Goal: Find specific page/section: Find specific page/section

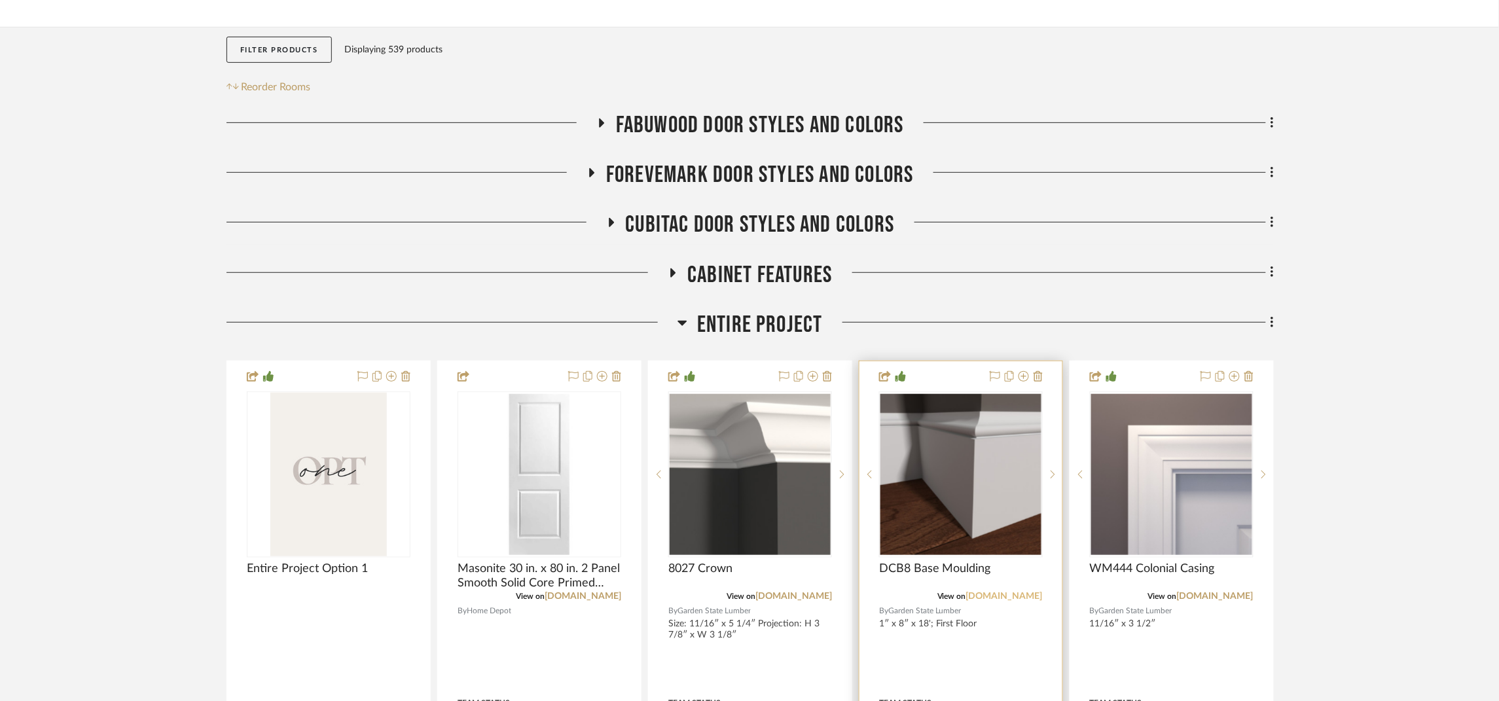
click at [992, 599] on link "[DOMAIN_NAME]" at bounding box center [1004, 596] width 77 height 9
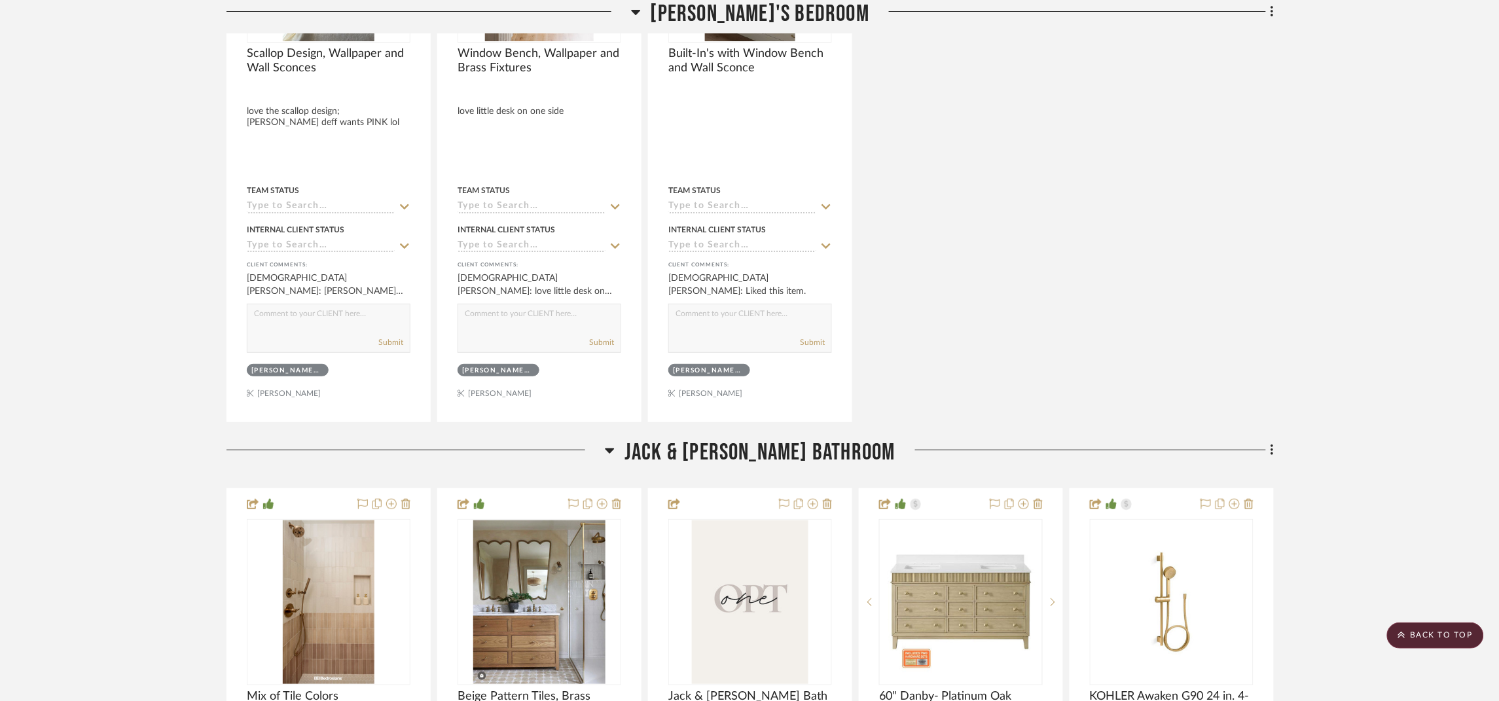
scroll to position [7166, 0]
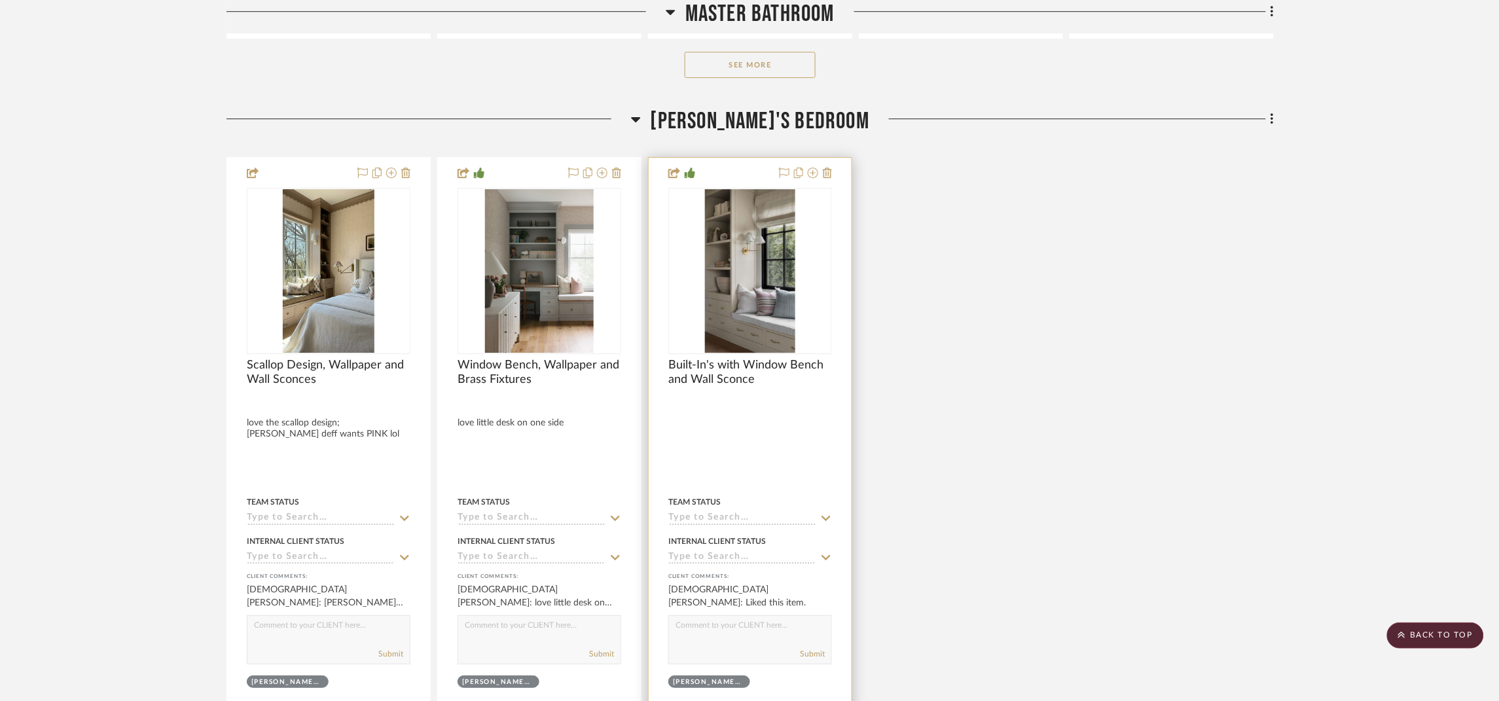
click at [778, 296] on img "0" at bounding box center [750, 271] width 90 height 164
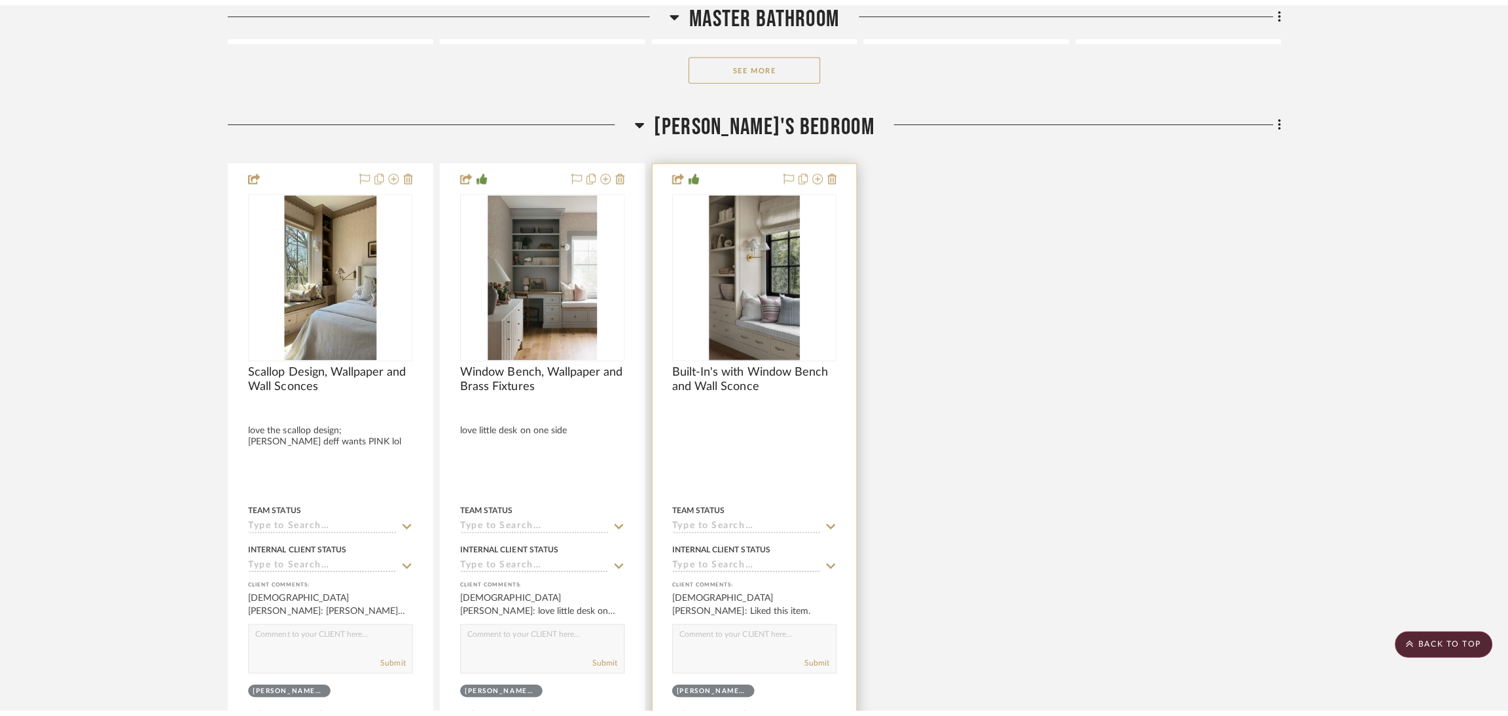
scroll to position [0, 0]
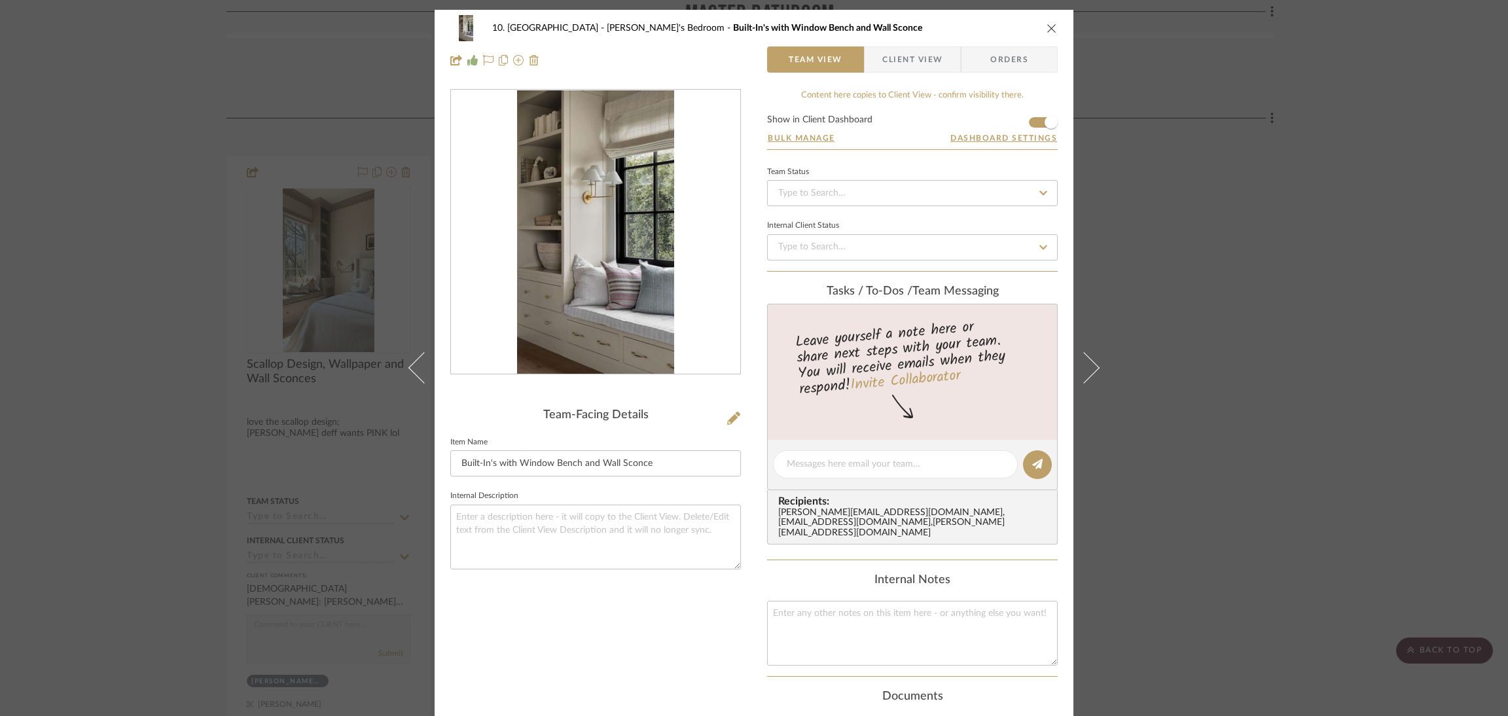
click at [694, 243] on div at bounding box center [595, 232] width 289 height 285
click at [604, 260] on img "0" at bounding box center [595, 232] width 156 height 284
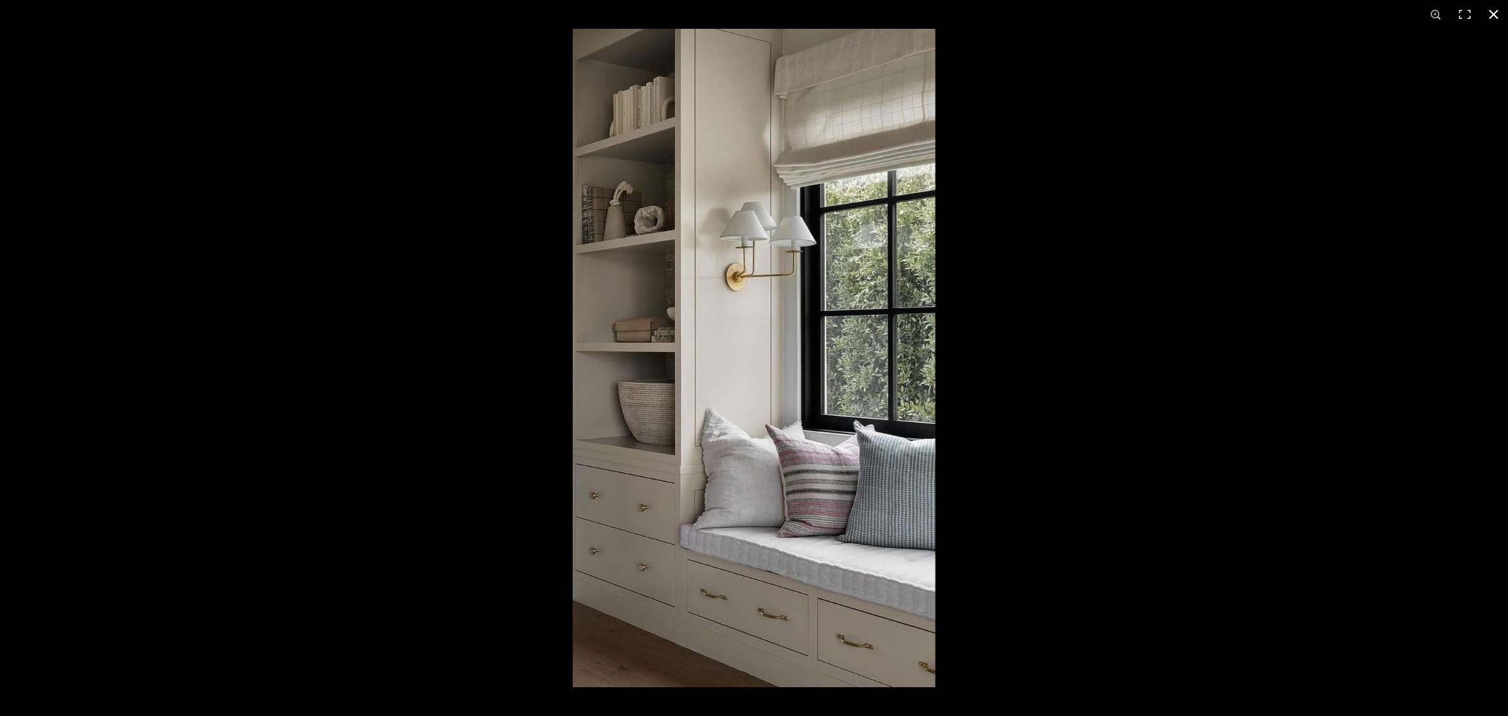
click at [1039, 108] on div at bounding box center [1327, 387] width 1508 height 716
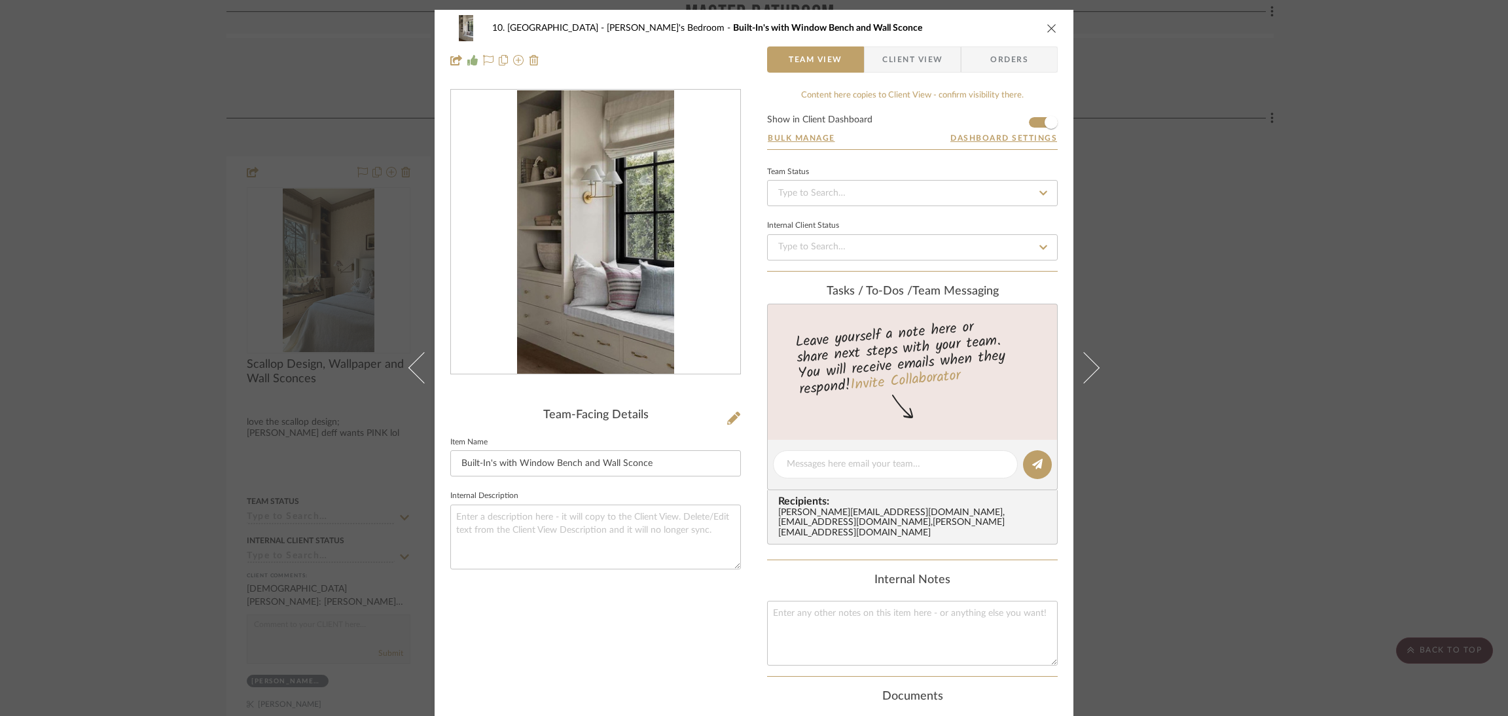
click at [1252, 96] on div "10. [PERSON_NAME] [PERSON_NAME]'s Bedroom Built-In's with Window Bench and Wall…" at bounding box center [754, 358] width 1508 height 716
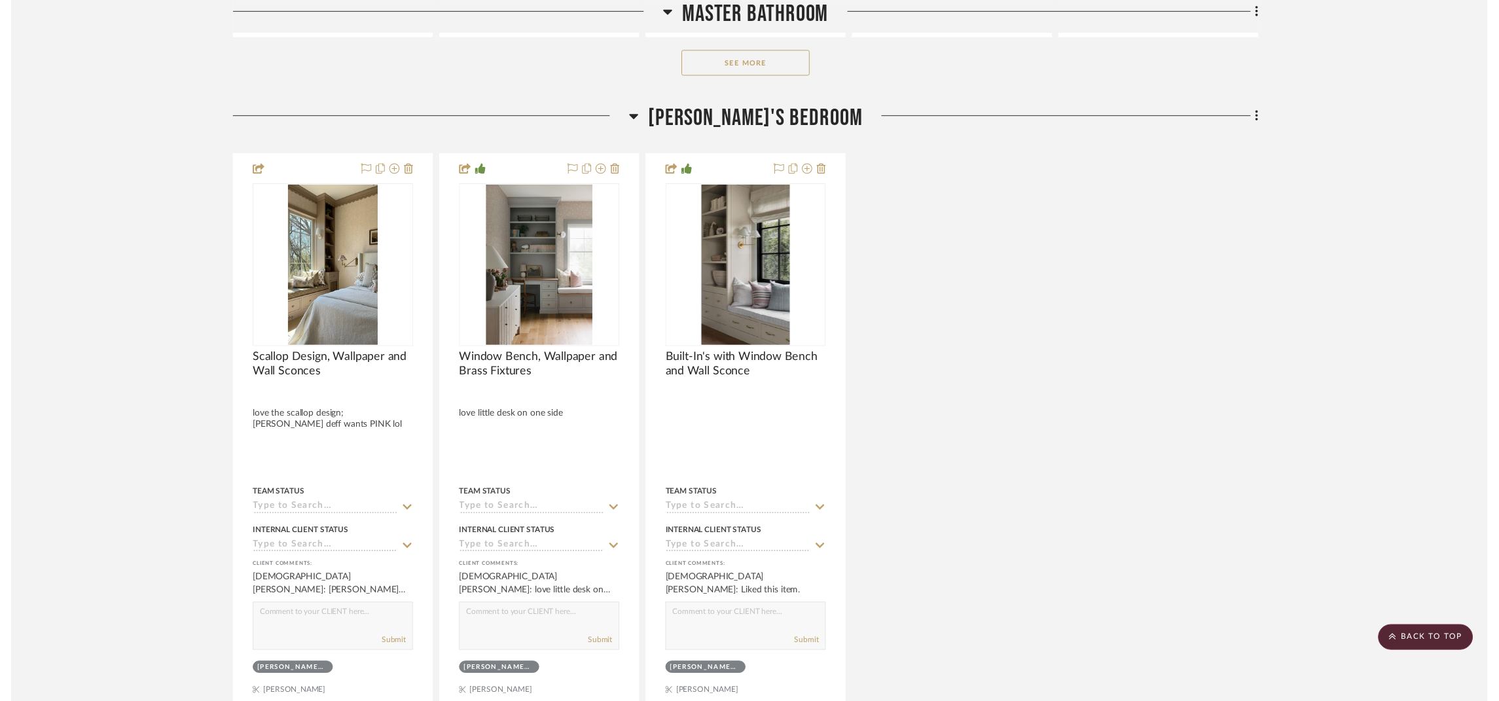
scroll to position [7166, 0]
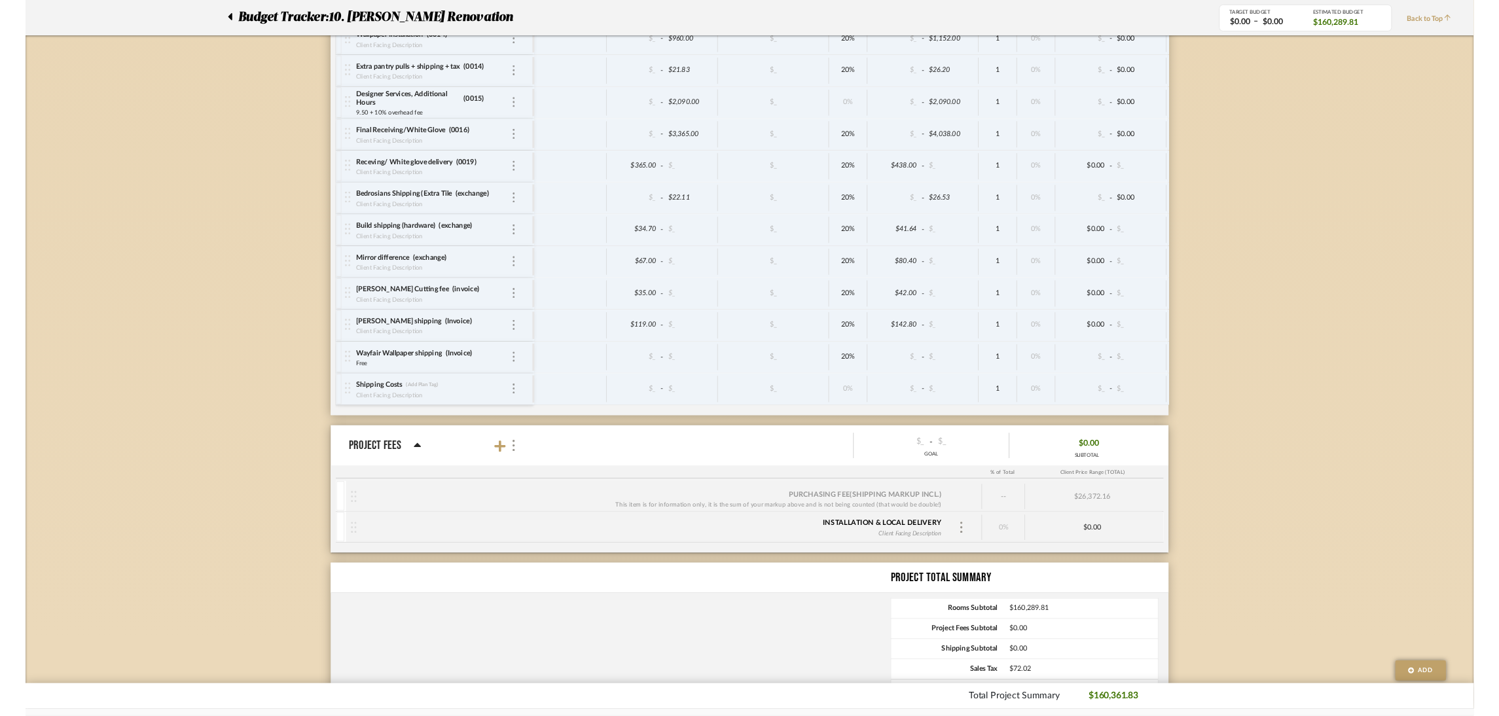
scroll to position [5202, 0]
